Goal: Task Accomplishment & Management: Manage account settings

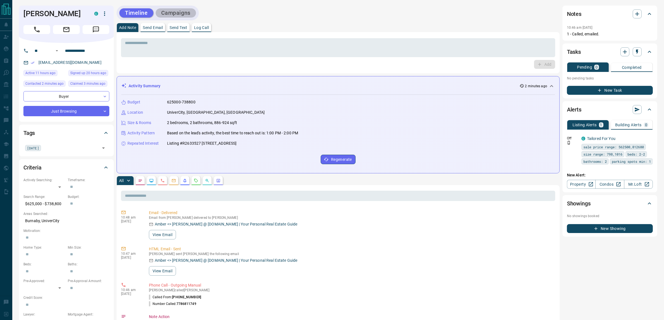
click at [184, 13] on button "Campaigns" at bounding box center [176, 12] width 40 height 9
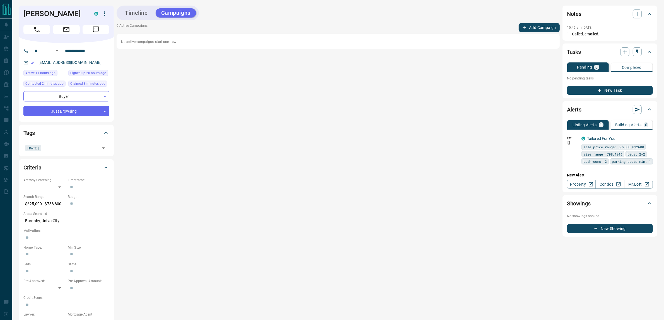
click at [535, 26] on button "Add Campaign" at bounding box center [539, 27] width 41 height 9
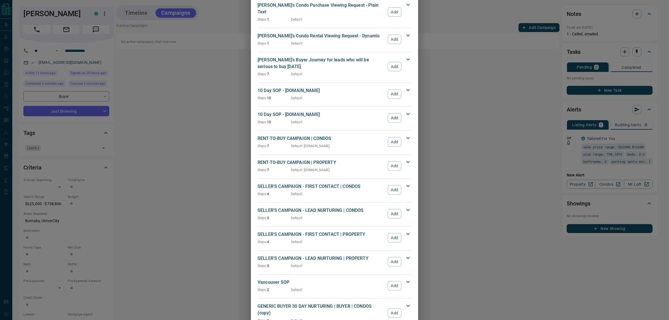
scroll to position [427, 0]
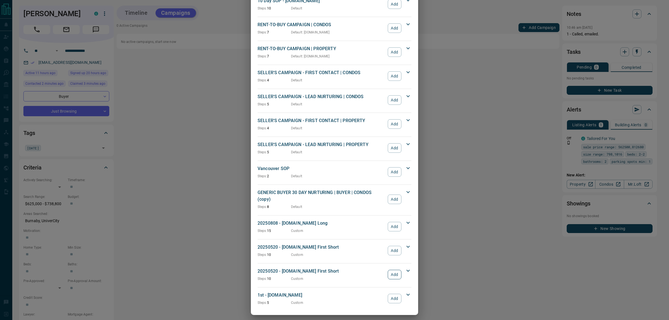
click at [392, 270] on button "Add" at bounding box center [395, 274] width 14 height 9
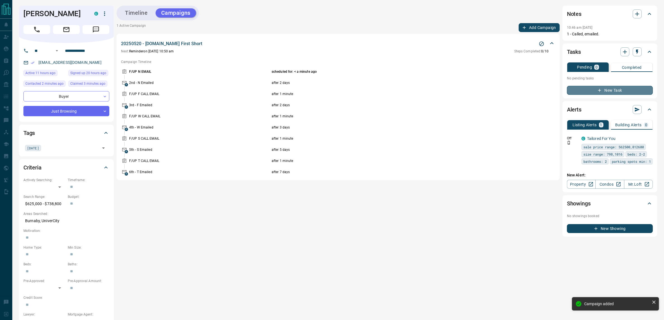
click at [604, 91] on button "New Task" at bounding box center [610, 90] width 86 height 9
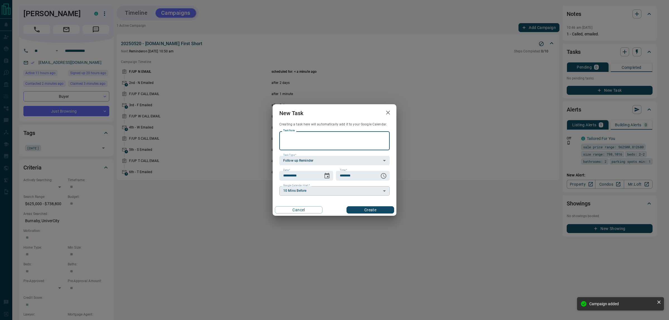
paste textarea "**********"
type textarea "**********"
click at [327, 176] on icon "Choose date, selected date is Aug 18, 2025" at bounding box center [327, 176] width 7 height 7
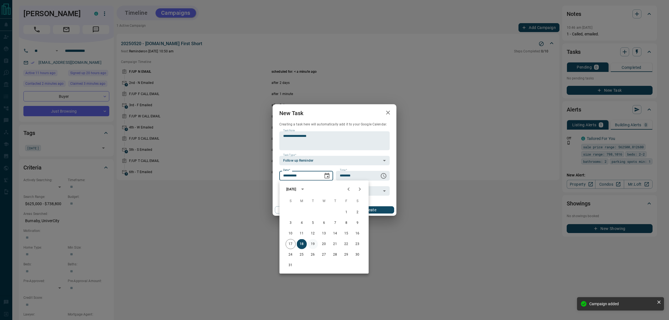
click at [313, 244] on button "19" at bounding box center [313, 244] width 10 height 10
type input "**********"
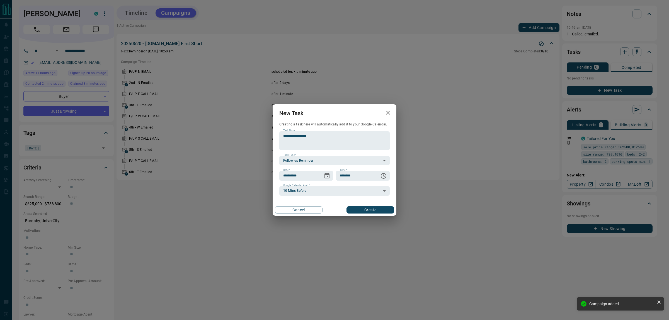
click at [369, 212] on button "Create" at bounding box center [371, 209] width 48 height 7
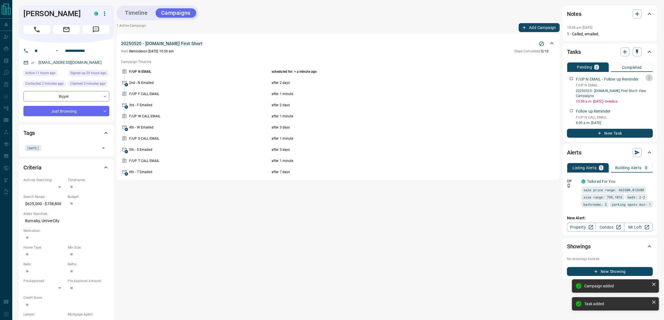
click at [647, 79] on icon "button" at bounding box center [649, 78] width 4 height 4
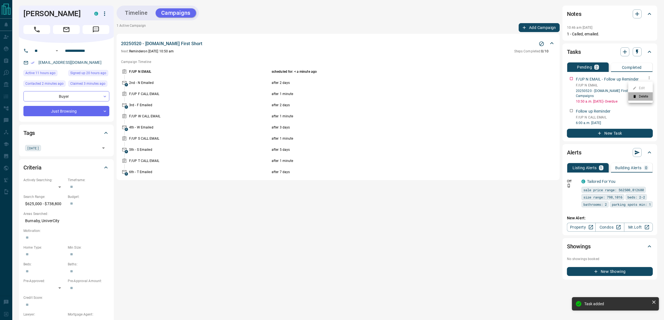
click at [641, 99] on li "Delete" at bounding box center [640, 96] width 25 height 8
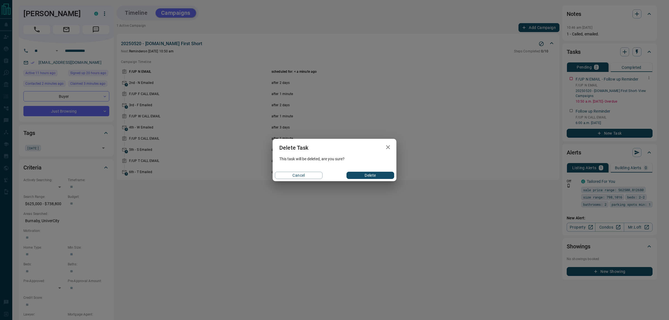
click at [381, 176] on button "Delete" at bounding box center [371, 175] width 48 height 7
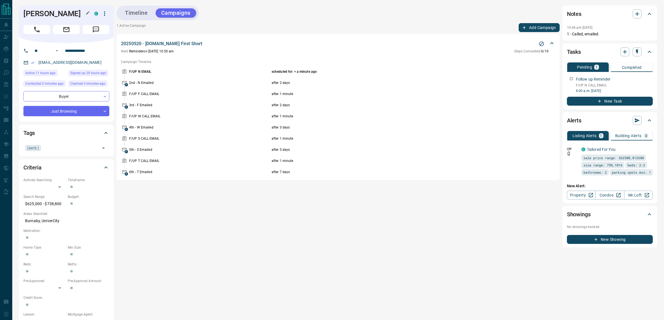
click at [33, 13] on h1 "[PERSON_NAME]" at bounding box center [54, 13] width 62 height 9
drag, startPoint x: 33, startPoint y: 13, endPoint x: 64, endPoint y: 11, distance: 31.0
click at [64, 11] on h1 "[PERSON_NAME]" at bounding box center [54, 13] width 62 height 9
copy h1 "[PERSON_NAME]"
click at [619, 102] on button "New Task" at bounding box center [610, 101] width 86 height 9
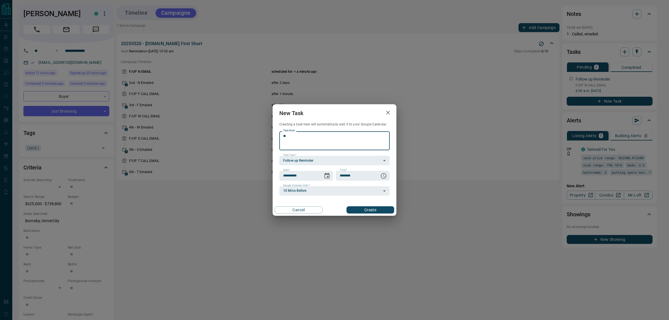
type textarea "*"
paste textarea "**********"
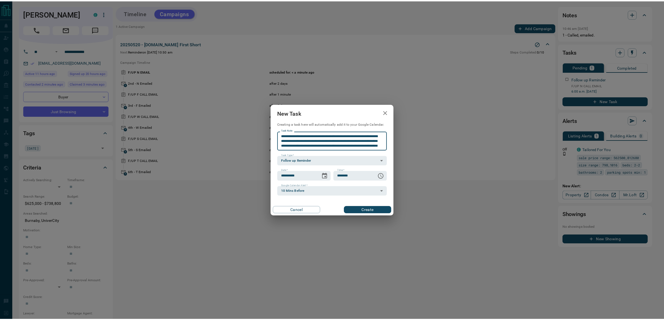
scroll to position [9, 0]
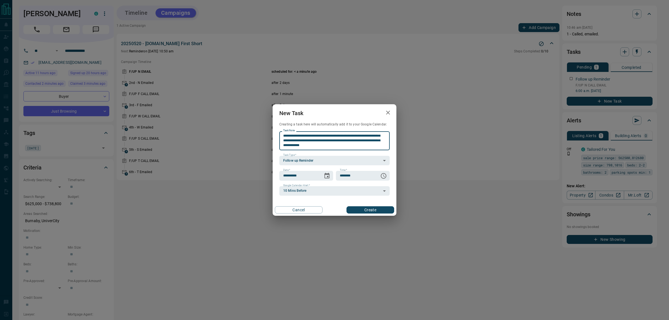
type textarea "**********"
click at [364, 209] on button "Create" at bounding box center [371, 209] width 48 height 7
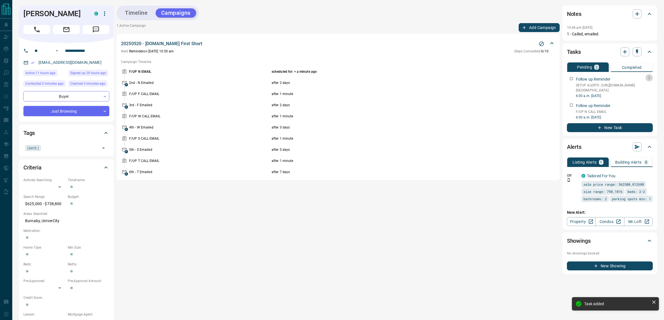
click at [649, 77] on icon "button" at bounding box center [649, 78] width 4 height 4
click at [643, 85] on li "Edit" at bounding box center [640, 88] width 25 height 8
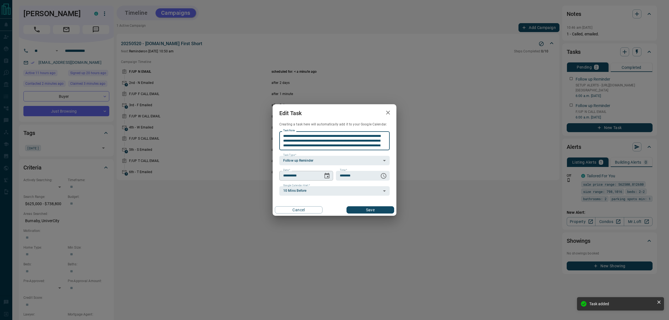
click at [328, 176] on icon "Choose date, selected date is Aug 18, 2025" at bounding box center [327, 176] width 5 height 6
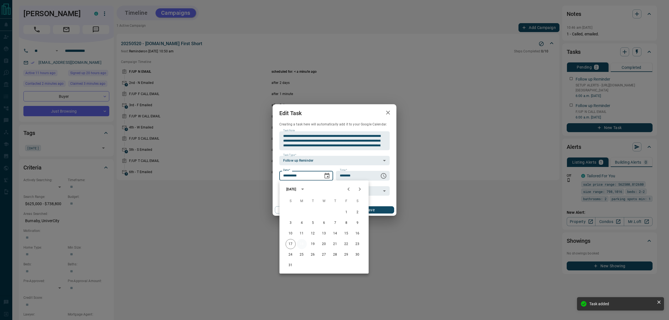
click at [304, 244] on button "18" at bounding box center [302, 244] width 10 height 10
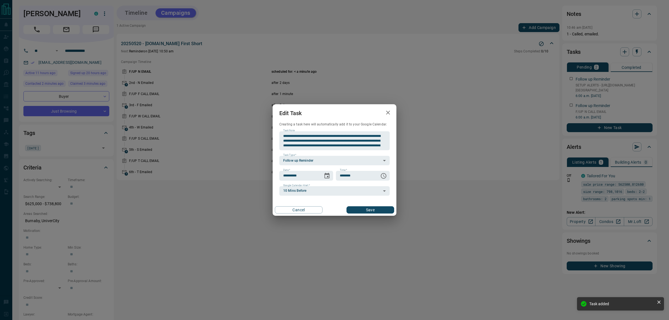
click at [374, 212] on button "Save" at bounding box center [371, 209] width 48 height 7
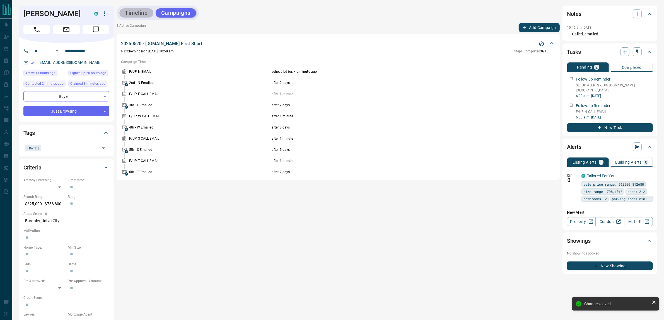
click at [134, 15] on button "Timeline" at bounding box center [136, 12] width 34 height 9
